Goal: Task Accomplishment & Management: Manage account settings

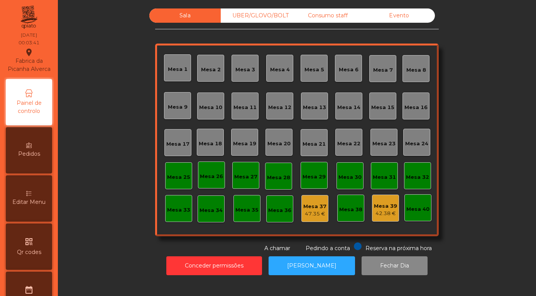
scroll to position [221, 0]
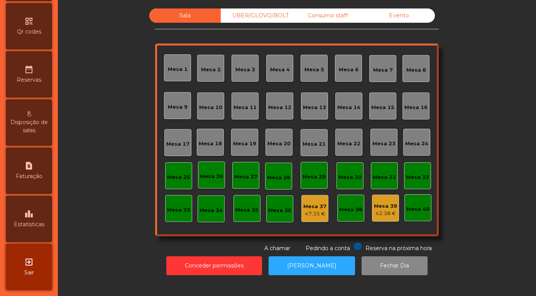
click at [30, 201] on div "leaderboard Estatísticas" at bounding box center [29, 219] width 46 height 46
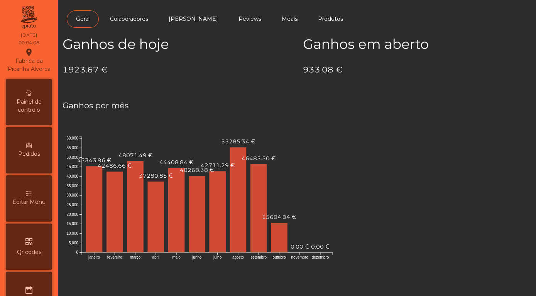
click at [28, 104] on span "Painel de controlo" at bounding box center [29, 106] width 42 height 16
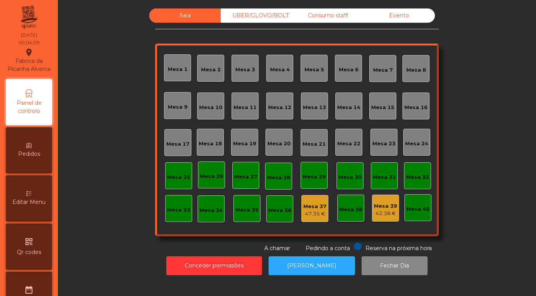
click at [402, 23] on div "Evento" at bounding box center [398, 15] width 71 height 14
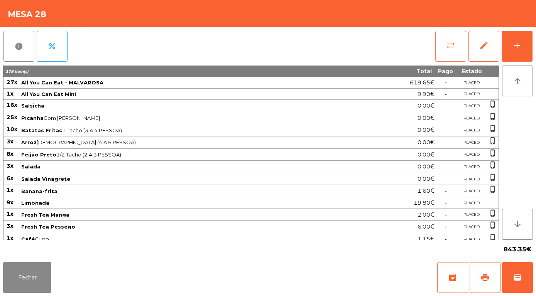
click at [454, 56] on button "sync_alt" at bounding box center [450, 46] width 31 height 31
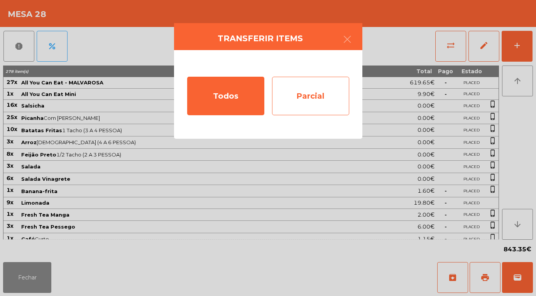
click at [326, 99] on div "Parcial" at bounding box center [310, 96] width 77 height 39
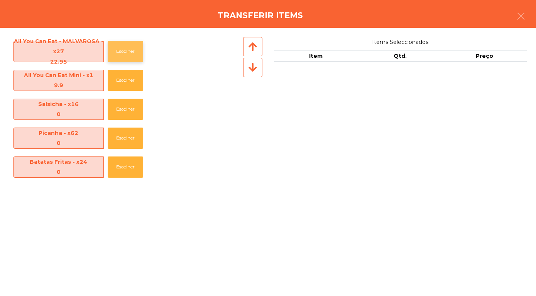
click at [127, 51] on button "Escolher" at bounding box center [125, 51] width 35 height 21
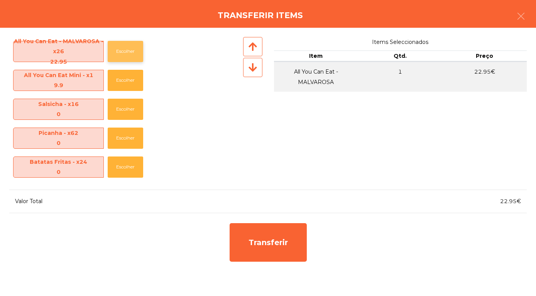
click at [130, 54] on button "Escolher" at bounding box center [125, 51] width 35 height 21
click at [132, 54] on button "Escolher" at bounding box center [125, 51] width 35 height 21
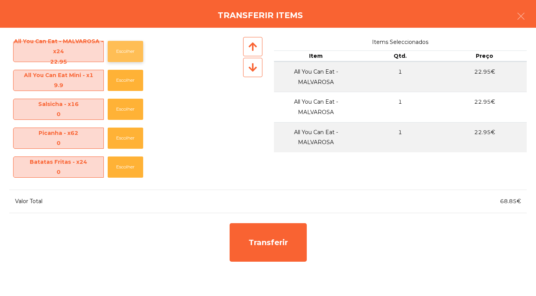
click at [129, 54] on button "Escolher" at bounding box center [125, 51] width 35 height 21
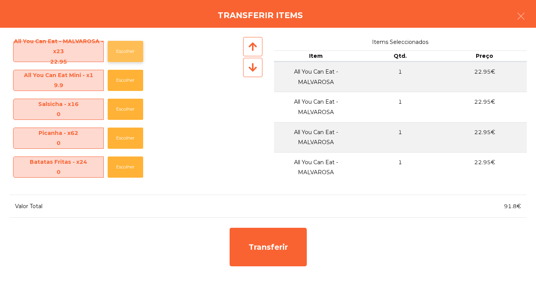
click at [130, 53] on button "Escolher" at bounding box center [125, 51] width 35 height 21
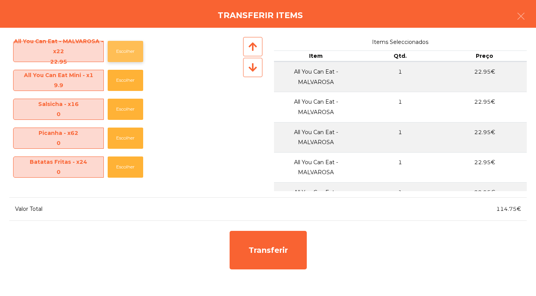
click at [130, 54] on button "Escolher" at bounding box center [125, 51] width 35 height 21
click at [131, 54] on button "Escolher" at bounding box center [125, 51] width 35 height 21
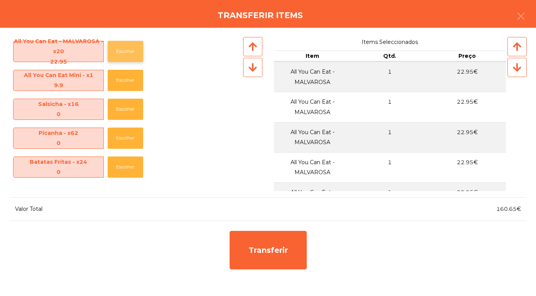
click at [130, 54] on button "Escolher" at bounding box center [125, 51] width 35 height 21
click at [129, 53] on button "Escolher" at bounding box center [125, 51] width 35 height 21
click at [129, 54] on button "Escolher" at bounding box center [125, 51] width 35 height 21
click at [130, 54] on button "Escolher" at bounding box center [125, 51] width 35 height 21
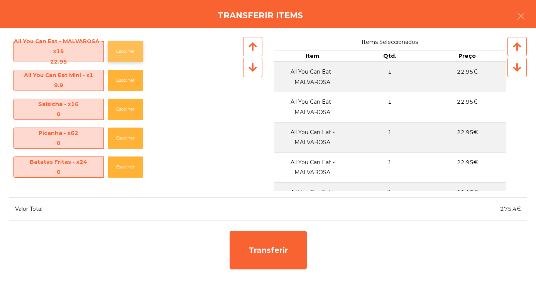
click at [129, 55] on button "Escolher" at bounding box center [125, 51] width 35 height 21
click at [130, 54] on button "Escolher" at bounding box center [125, 51] width 35 height 21
click at [129, 54] on button "Escolher" at bounding box center [125, 51] width 35 height 21
click at [130, 53] on button "Escolher" at bounding box center [125, 51] width 35 height 21
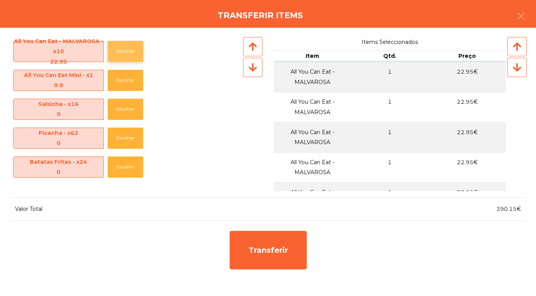
click at [130, 54] on button "Escolher" at bounding box center [125, 51] width 35 height 21
click at [133, 54] on button "Escolher" at bounding box center [125, 51] width 35 height 21
click at [128, 54] on button "Escolher" at bounding box center [125, 51] width 35 height 21
click at [128, 55] on button "Escolher" at bounding box center [125, 51] width 35 height 21
click at [127, 54] on button "Escolher" at bounding box center [125, 51] width 35 height 21
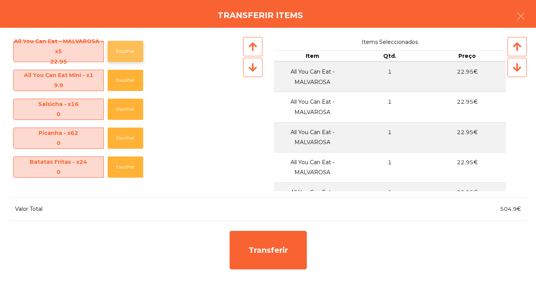
click at [130, 57] on button "Escolher" at bounding box center [125, 51] width 35 height 21
click at [128, 56] on button "Escolher" at bounding box center [125, 51] width 35 height 21
click at [132, 61] on button "Escolher" at bounding box center [125, 51] width 35 height 21
click at [127, 56] on button "Escolher" at bounding box center [125, 51] width 35 height 21
click at [128, 56] on button "Escolher" at bounding box center [125, 51] width 35 height 21
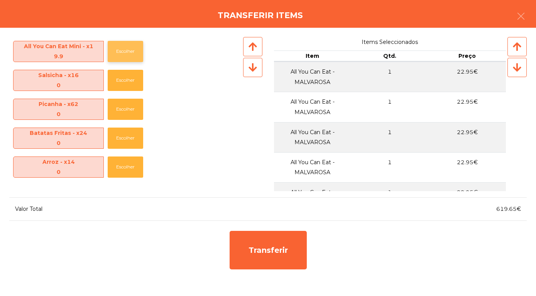
click at [120, 47] on button "Escolher" at bounding box center [125, 51] width 35 height 21
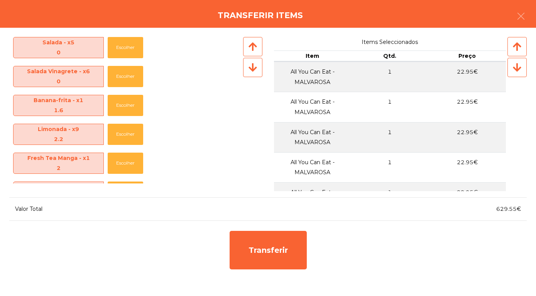
scroll to position [150, 0]
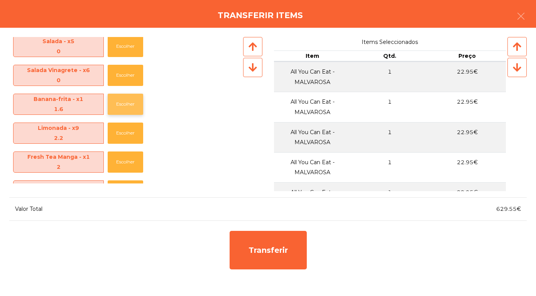
click at [124, 107] on button "Escolher" at bounding box center [125, 104] width 35 height 21
click at [127, 106] on button "Escolher" at bounding box center [125, 104] width 35 height 21
click at [128, 109] on button "Escolher" at bounding box center [125, 104] width 35 height 21
click at [127, 111] on button "Escolher" at bounding box center [125, 104] width 35 height 21
click at [130, 113] on button "Escolher" at bounding box center [125, 104] width 35 height 21
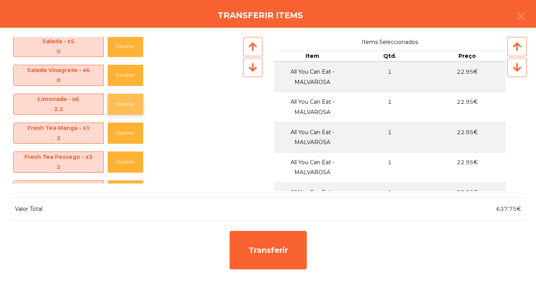
click at [130, 111] on button "Escolher" at bounding box center [125, 104] width 35 height 21
click at [126, 112] on button "Escolher" at bounding box center [125, 104] width 35 height 21
click at [125, 111] on button "Escolher" at bounding box center [125, 104] width 35 height 21
click at [128, 114] on button "Escolher" at bounding box center [125, 104] width 35 height 21
click at [125, 112] on button "Escolher" at bounding box center [125, 104] width 35 height 21
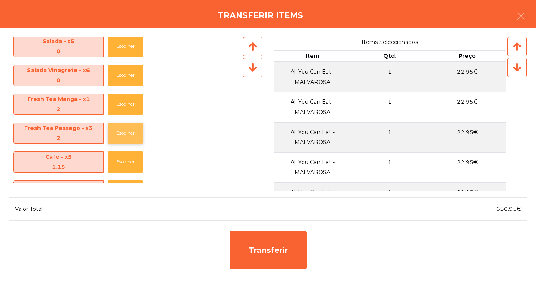
click at [119, 138] on button "Escolher" at bounding box center [125, 133] width 35 height 21
click at [123, 139] on button "Escolher" at bounding box center [125, 133] width 35 height 21
click at [121, 140] on button "Escolher" at bounding box center [125, 133] width 35 height 21
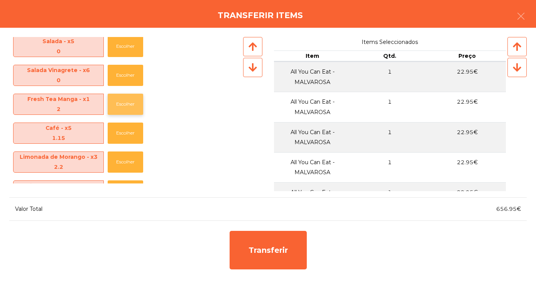
click at [123, 112] on button "Escolher" at bounding box center [125, 104] width 35 height 21
click at [120, 108] on button "Escolher" at bounding box center [125, 104] width 35 height 21
click at [122, 108] on button "Escolher" at bounding box center [125, 104] width 35 height 21
click at [122, 107] on button "Escolher" at bounding box center [125, 104] width 35 height 21
click at [126, 109] on button "Escolher" at bounding box center [125, 104] width 35 height 21
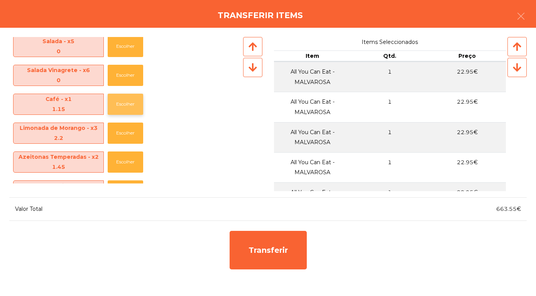
click at [127, 111] on button "Escolher" at bounding box center [125, 104] width 35 height 21
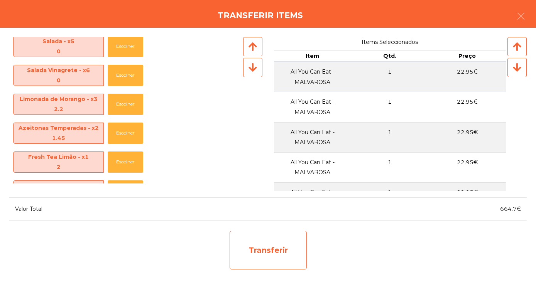
click at [276, 253] on div "Transferir" at bounding box center [267, 250] width 77 height 39
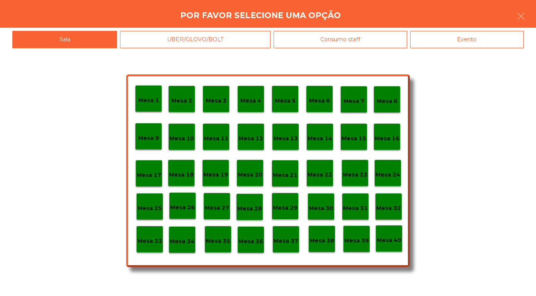
click at [322, 207] on p "Mesa 30" at bounding box center [321, 208] width 25 height 9
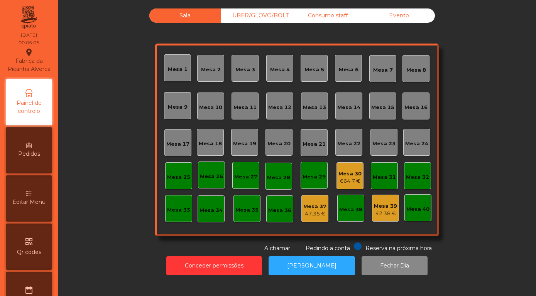
click at [349, 178] on div "Mesa 30" at bounding box center [349, 174] width 23 height 8
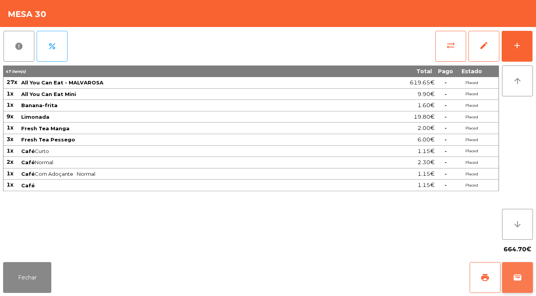
click at [526, 279] on button "wallet" at bounding box center [517, 277] width 31 height 31
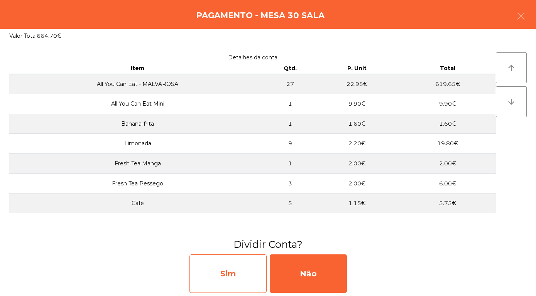
click at [229, 277] on div "Sim" at bounding box center [227, 274] width 77 height 39
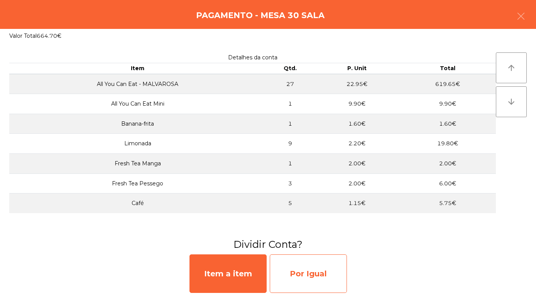
click at [319, 274] on div "Por Igual" at bounding box center [308, 274] width 77 height 39
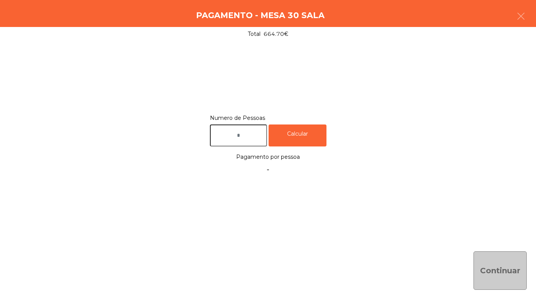
click at [252, 138] on input "text" at bounding box center [238, 136] width 57 height 22
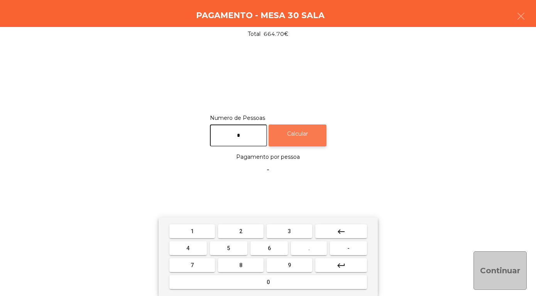
type input "*"
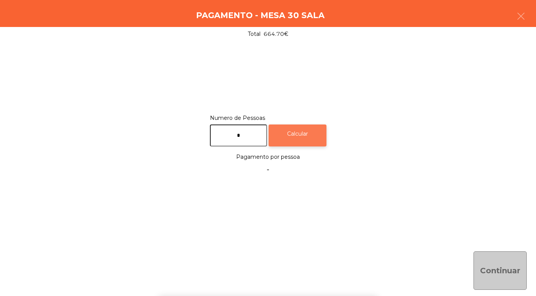
click at [305, 129] on div "Calcular" at bounding box center [297, 136] width 58 height 22
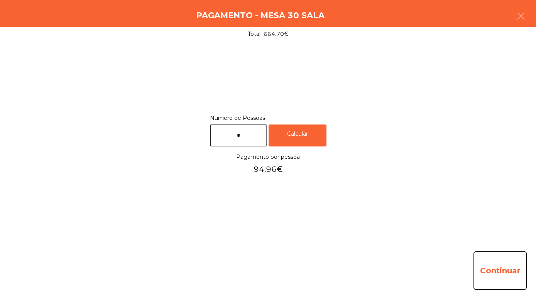
click at [499, 268] on button "Continuar" at bounding box center [499, 270] width 53 height 39
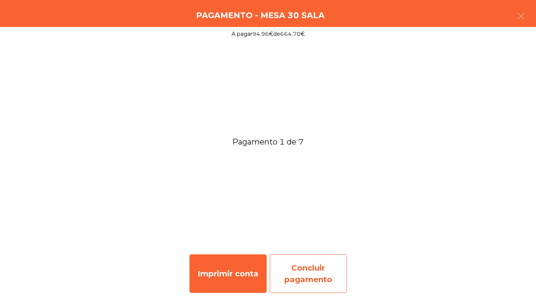
click at [304, 275] on div "Concluir pagamento" at bounding box center [308, 274] width 77 height 39
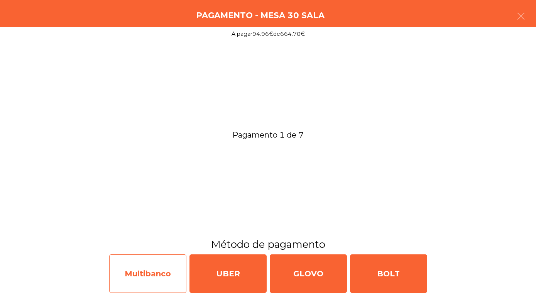
click at [135, 275] on div "Multibanco" at bounding box center [147, 274] width 77 height 39
select select "**"
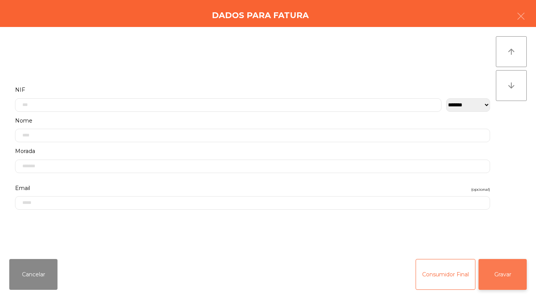
click at [503, 273] on button "Gravar" at bounding box center [502, 274] width 48 height 31
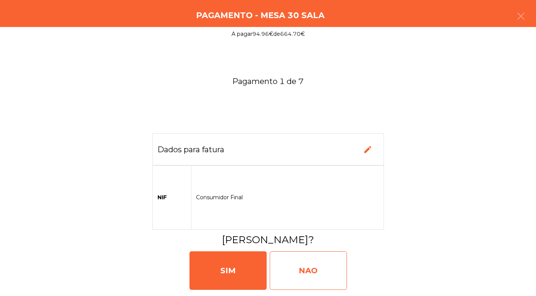
click at [294, 270] on div "NAO" at bounding box center [308, 270] width 77 height 39
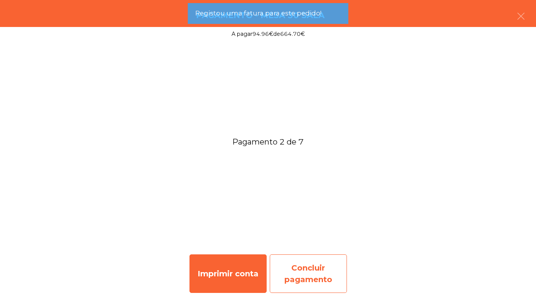
click at [295, 273] on div "Concluir pagamento" at bounding box center [308, 274] width 77 height 39
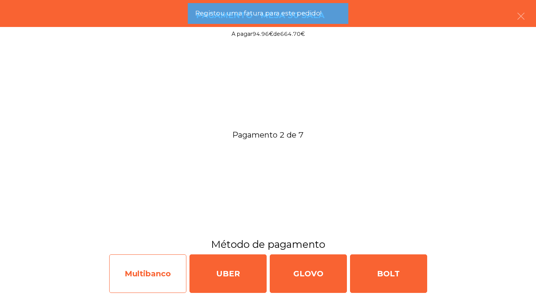
click at [149, 273] on div "Multibanco" at bounding box center [147, 274] width 77 height 39
select select "**"
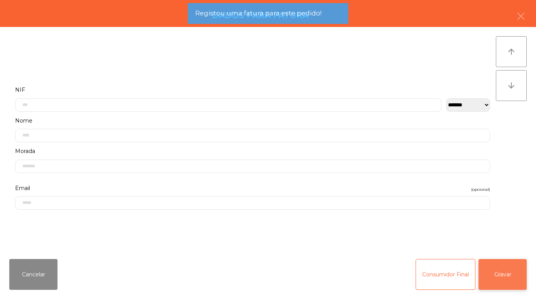
click at [503, 272] on button "Gravar" at bounding box center [502, 274] width 48 height 31
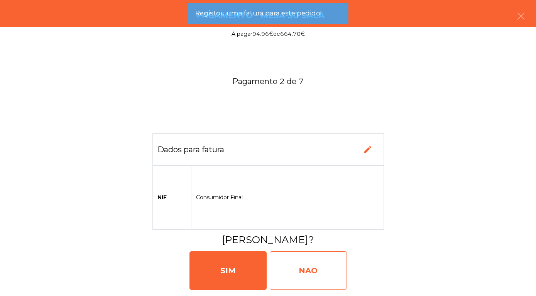
click at [299, 273] on div "NAO" at bounding box center [308, 270] width 77 height 39
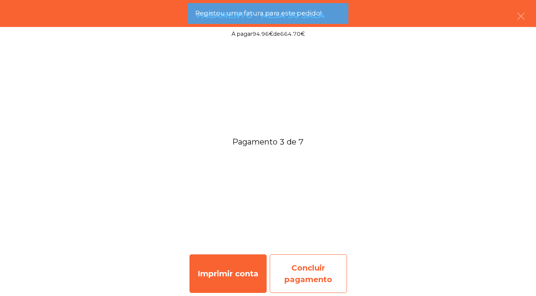
click at [310, 273] on div "Concluir pagamento" at bounding box center [308, 274] width 77 height 39
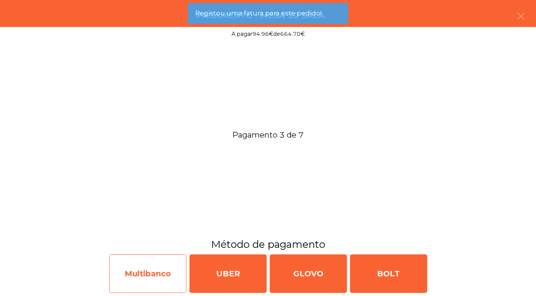
click at [146, 274] on div "Multibanco" at bounding box center [147, 274] width 77 height 39
select select "**"
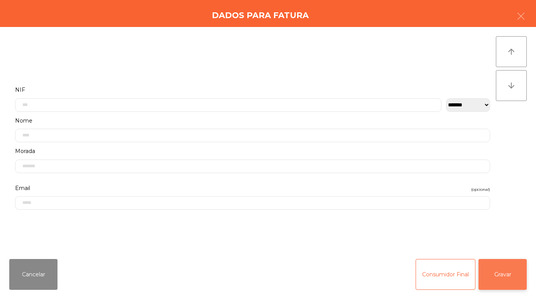
click at [503, 270] on button "Gravar" at bounding box center [502, 274] width 48 height 31
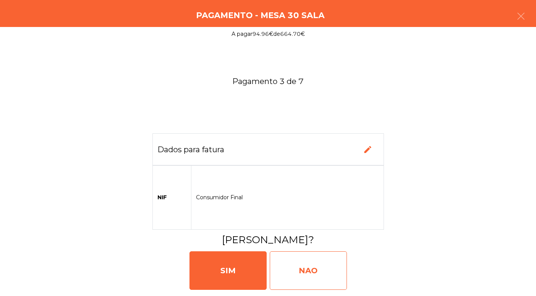
click at [307, 270] on div "NAO" at bounding box center [308, 270] width 77 height 39
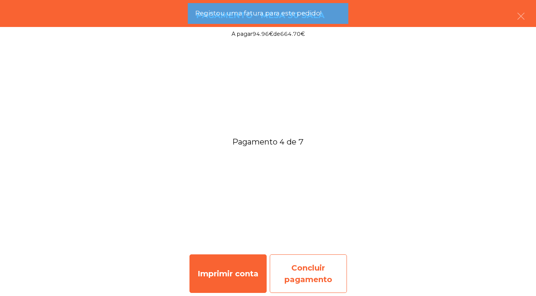
click at [307, 276] on div "Concluir pagamento" at bounding box center [308, 274] width 77 height 39
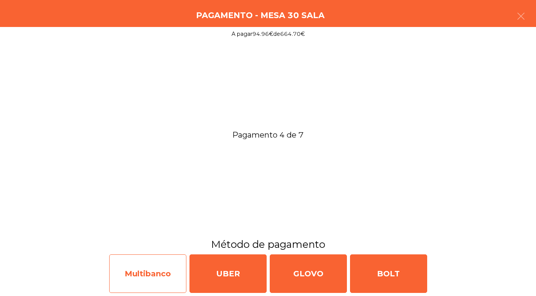
click at [142, 276] on div "Multibanco" at bounding box center [147, 274] width 77 height 39
select select "**"
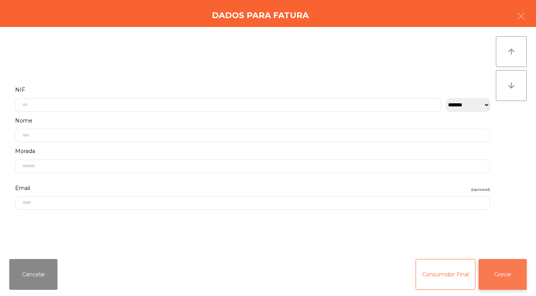
click at [506, 274] on button "Gravar" at bounding box center [502, 274] width 48 height 31
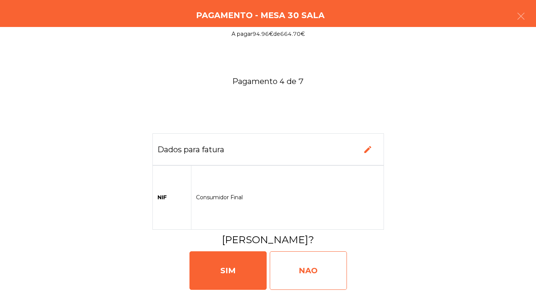
click at [301, 275] on div "NAO" at bounding box center [308, 270] width 77 height 39
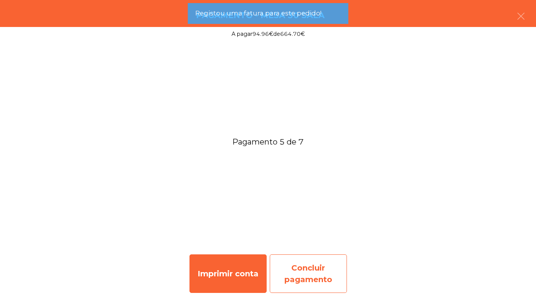
click at [305, 269] on div "Concluir pagamento" at bounding box center [308, 274] width 77 height 39
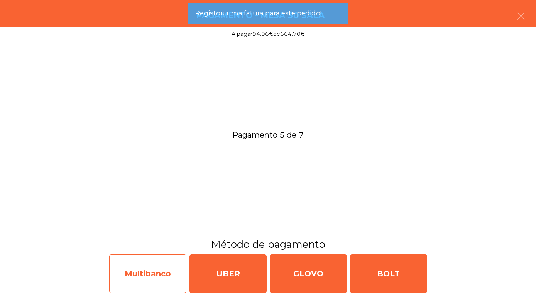
click at [151, 278] on div "Multibanco" at bounding box center [147, 274] width 77 height 39
select select "**"
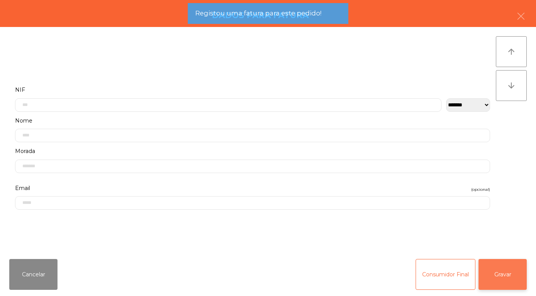
click at [503, 272] on button "Gravar" at bounding box center [502, 274] width 48 height 31
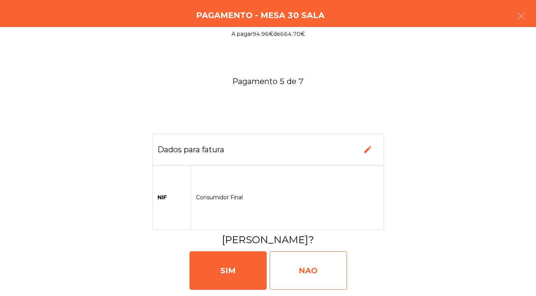
click at [304, 272] on div "NAO" at bounding box center [308, 270] width 77 height 39
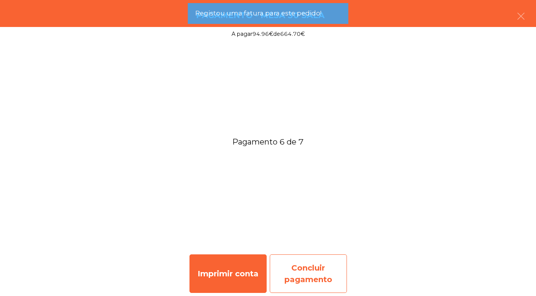
click at [302, 281] on div "Concluir pagamento" at bounding box center [308, 274] width 77 height 39
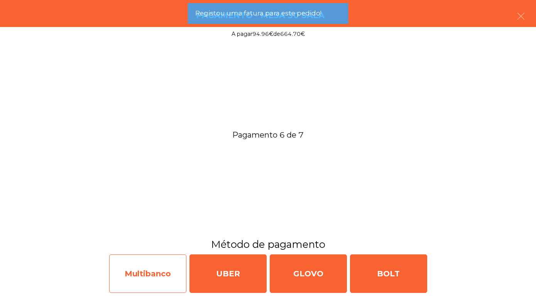
click at [144, 278] on div "Multibanco" at bounding box center [147, 274] width 77 height 39
select select "**"
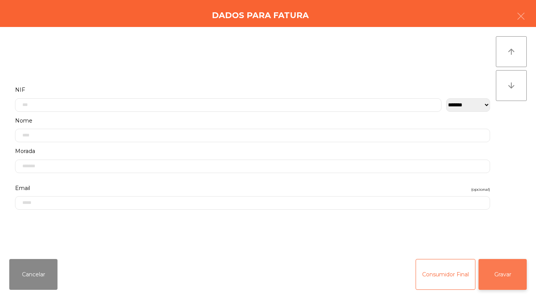
click at [507, 271] on button "Gravar" at bounding box center [502, 274] width 48 height 31
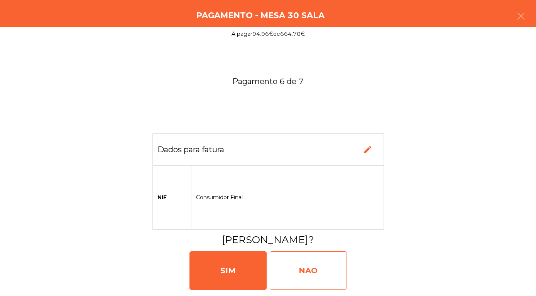
click at [294, 271] on div "NAO" at bounding box center [308, 270] width 77 height 39
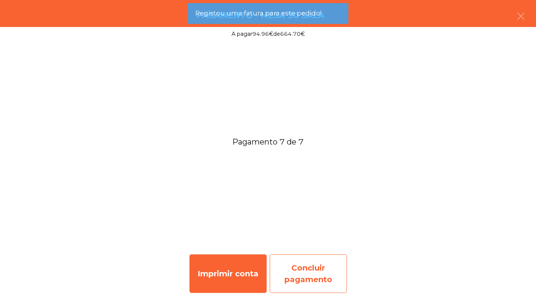
click at [306, 277] on div "Concluir pagamento" at bounding box center [308, 274] width 77 height 39
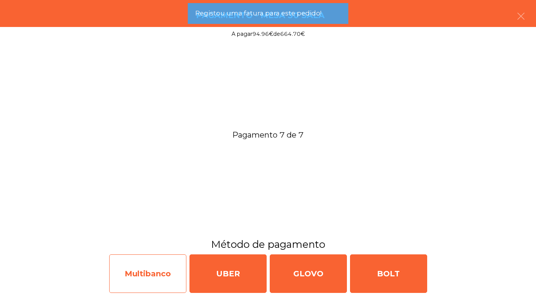
click at [136, 274] on div "Multibanco" at bounding box center [147, 274] width 77 height 39
select select "**"
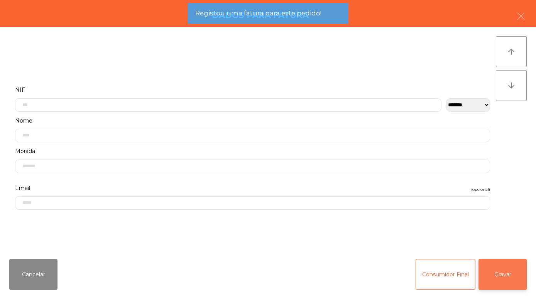
click at [505, 272] on button "Gravar" at bounding box center [502, 274] width 48 height 31
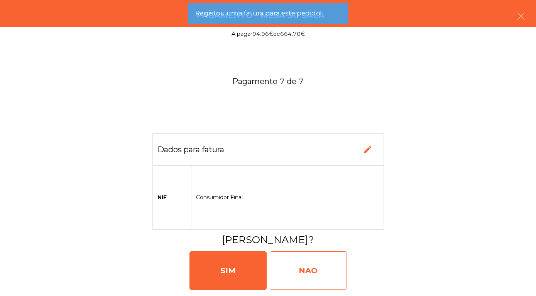
click at [297, 266] on div "NAO" at bounding box center [308, 270] width 77 height 39
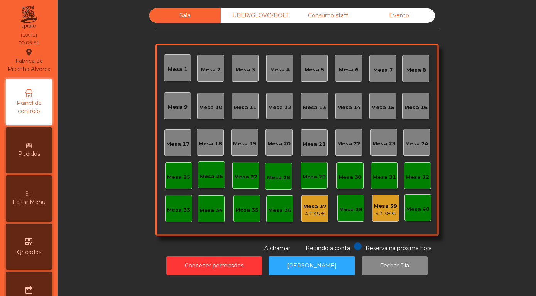
click at [403, 22] on div "Evento" at bounding box center [398, 15] width 71 height 14
click at [402, 14] on div "Sala UBER/GLOVO/BOLT Consumo staff Evento" at bounding box center [291, 15] width 285 height 14
click at [394, 23] on div "Evento" at bounding box center [398, 15] width 71 height 14
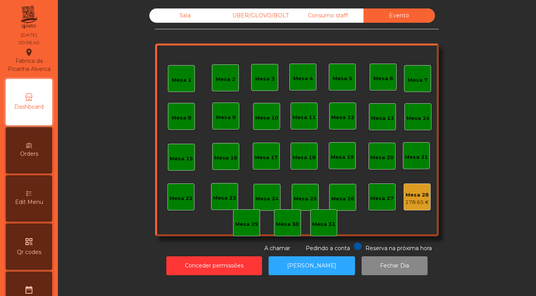
click at [420, 206] on div "178.65 €" at bounding box center [417, 203] width 24 height 8
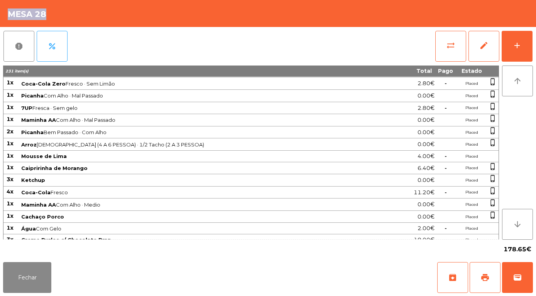
scroll to position [554, 0]
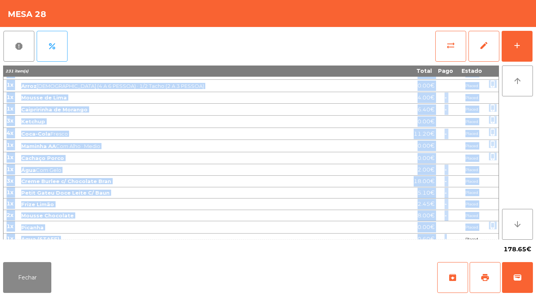
drag, startPoint x: 7, startPoint y: 81, endPoint x: 435, endPoint y: 235, distance: 455.0
copy tbody "47l Ipsumdol 8.02€ Sitame conse_adipis 65e Seddoei Tem Inci · Utlab 2.12€ Etdol…"
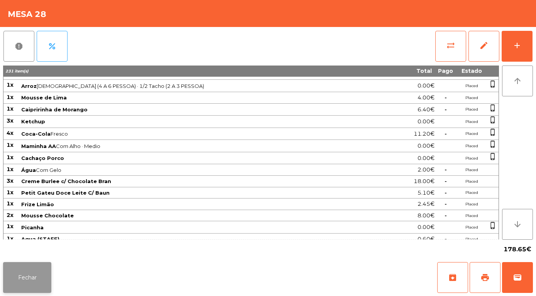
click at [24, 280] on button "Fechar" at bounding box center [27, 277] width 48 height 31
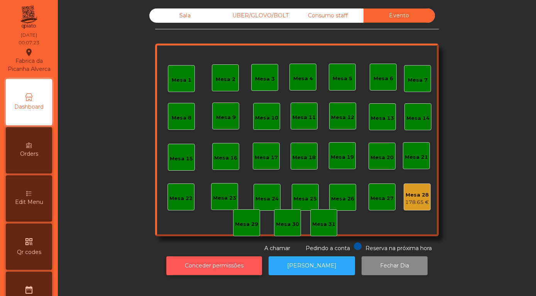
click at [211, 275] on button "Conceder permissões" at bounding box center [214, 265] width 96 height 19
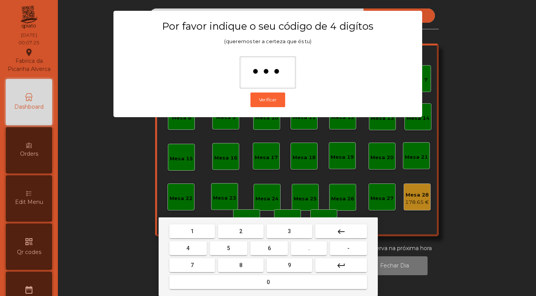
type input "****"
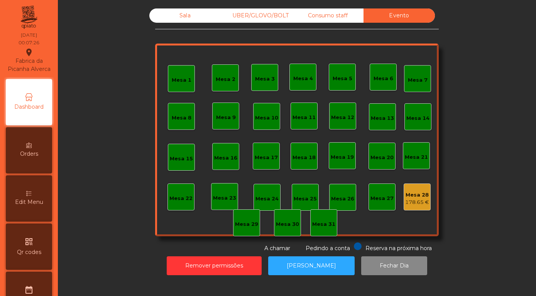
click at [411, 206] on div "178.65 €" at bounding box center [417, 203] width 24 height 8
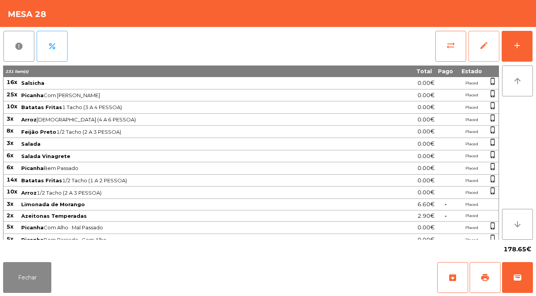
click at [486, 46] on span "edit" at bounding box center [483, 45] width 9 height 9
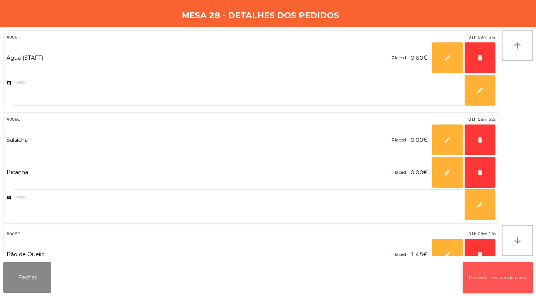
click at [493, 280] on button "Discartar pedidos da mesa" at bounding box center [497, 277] width 70 height 31
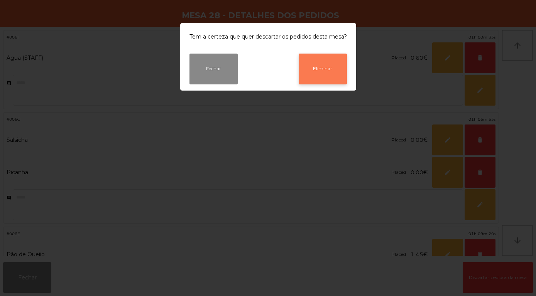
click at [320, 76] on button "Eliminar" at bounding box center [323, 69] width 48 height 31
